Goal: Find specific page/section: Locate a particular part of the current website

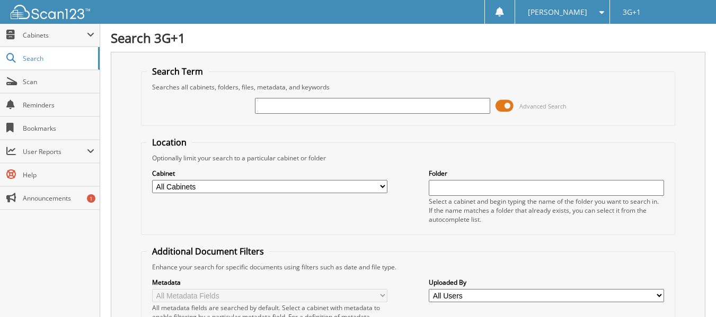
click at [287, 105] on input "text" at bounding box center [372, 106] width 235 height 16
type input "33256"
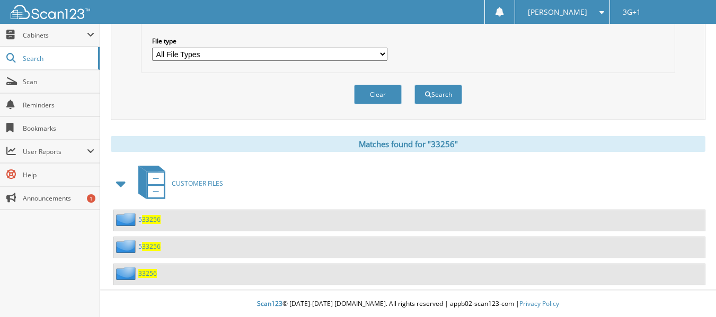
scroll to position [347, 0]
click at [145, 275] on span "33256" at bounding box center [147, 273] width 19 height 9
